Goal: Information Seeking & Learning: Learn about a topic

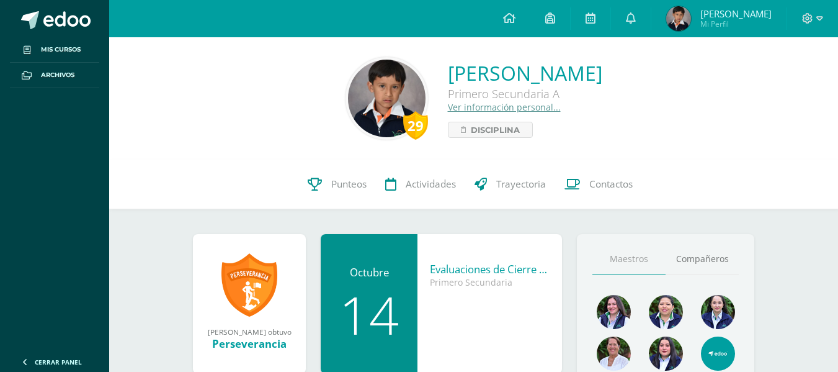
click at [348, 107] on img at bounding box center [387, 99] width 78 height 78
click at [448, 122] on link "Disciplina" at bounding box center [490, 130] width 85 height 16
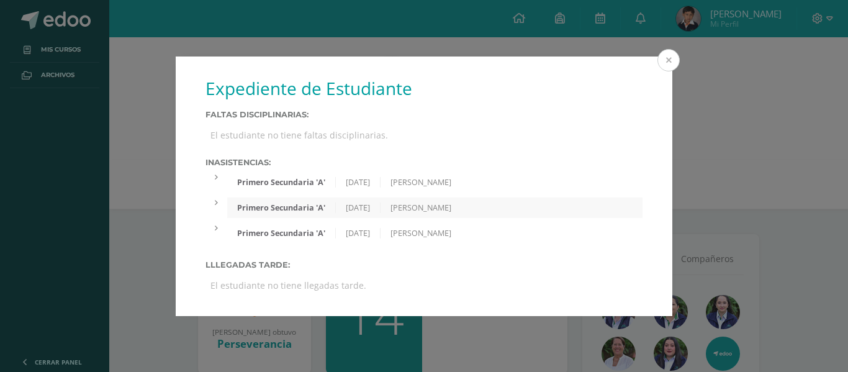
click at [664, 68] on button at bounding box center [668, 60] width 22 height 22
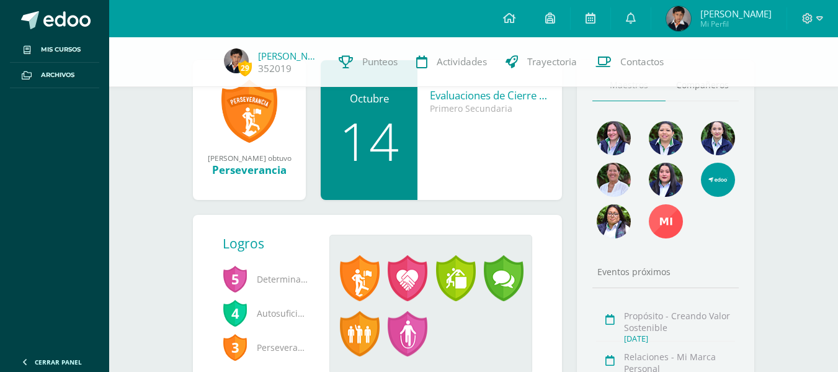
scroll to position [190, 0]
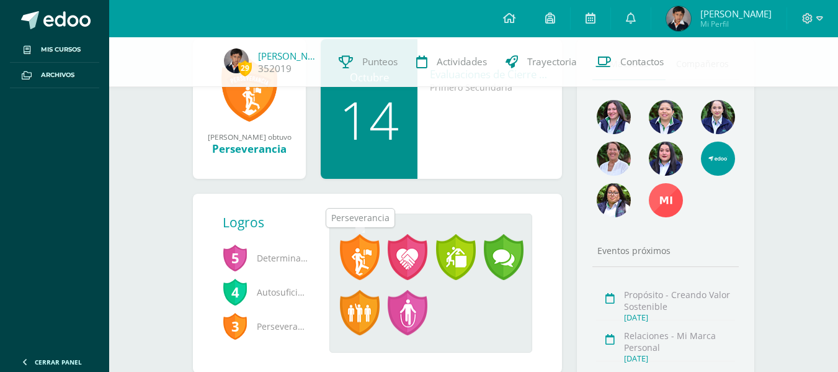
click at [360, 256] on span at bounding box center [360, 257] width 40 height 46
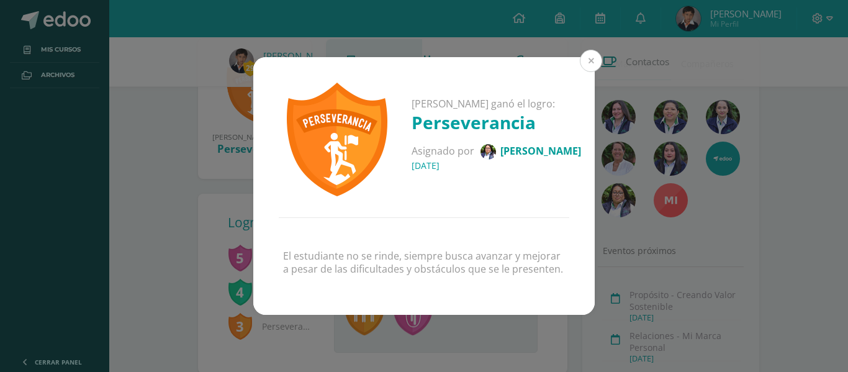
click at [585, 55] on button at bounding box center [591, 61] width 22 height 22
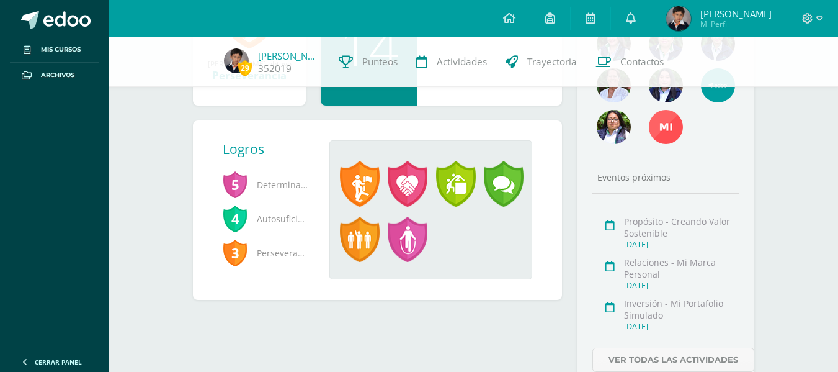
scroll to position [325, 0]
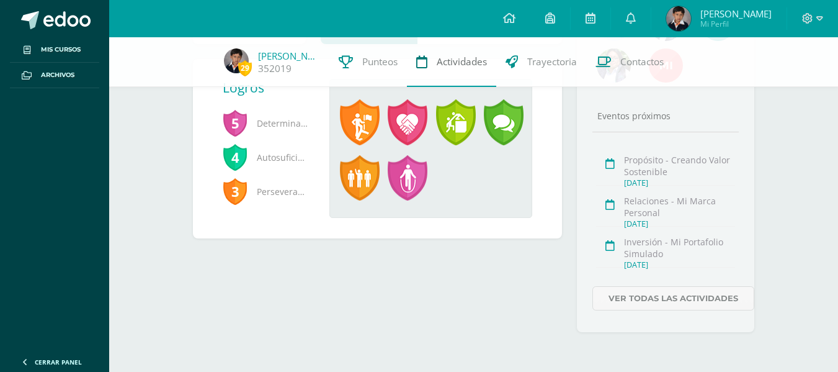
click at [415, 71] on link "Actividades" at bounding box center [451, 62] width 89 height 50
click at [364, 68] on span "Punteos" at bounding box center [379, 61] width 35 height 13
click at [527, 71] on link "Trayectoria" at bounding box center [541, 62] width 90 height 50
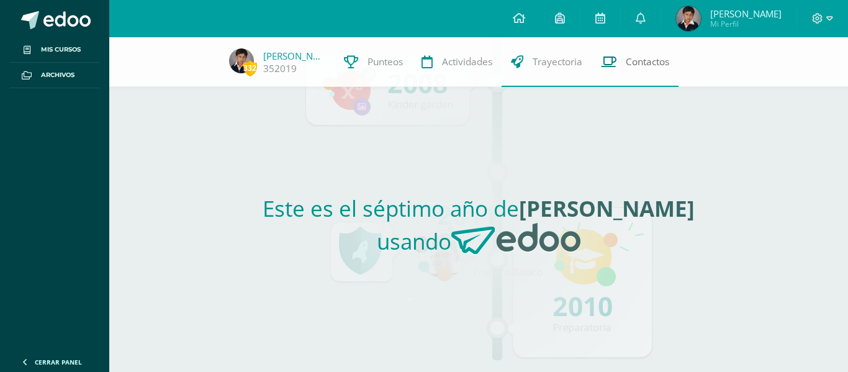
click at [603, 69] on link "Contactos" at bounding box center [634, 62] width 87 height 50
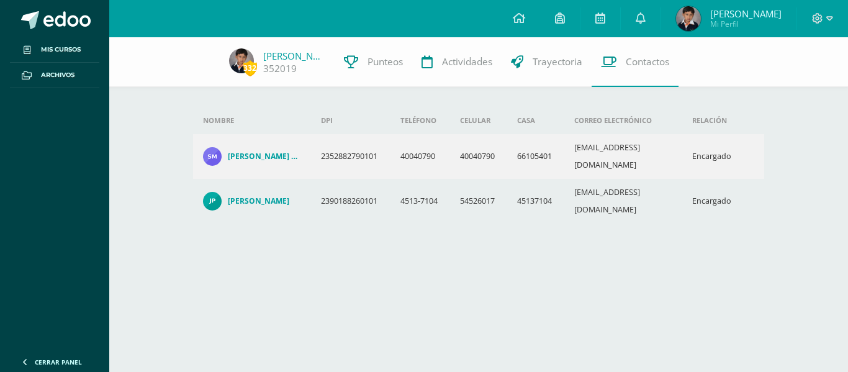
click at [751, 21] on span "Mi Perfil" at bounding box center [745, 24] width 71 height 11
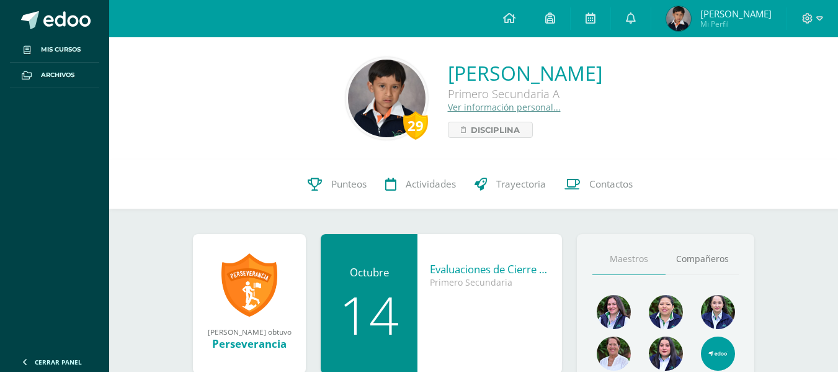
click at [448, 104] on link "Ver información personal..." at bounding box center [504, 107] width 113 height 12
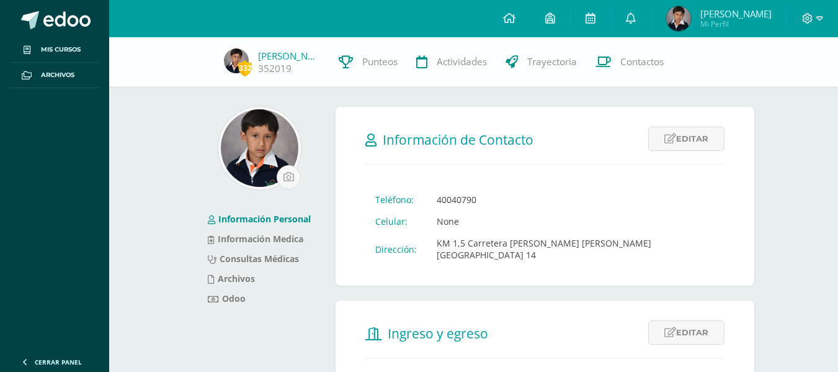
click at [277, 158] on img at bounding box center [260, 148] width 78 height 78
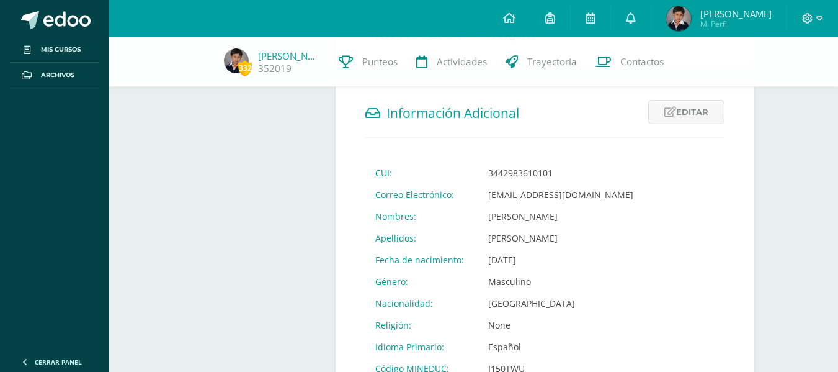
scroll to position [522, 0]
